Goal: Navigation & Orientation: Find specific page/section

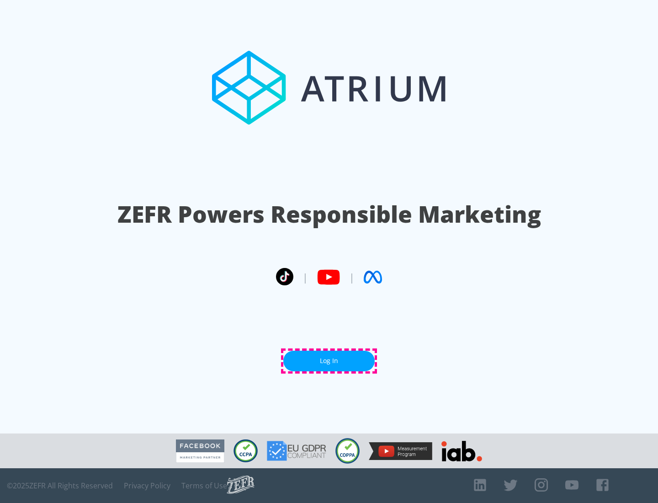
click at [329, 361] on link "Log In" at bounding box center [328, 361] width 91 height 21
